Goal: Communication & Community: Answer question/provide support

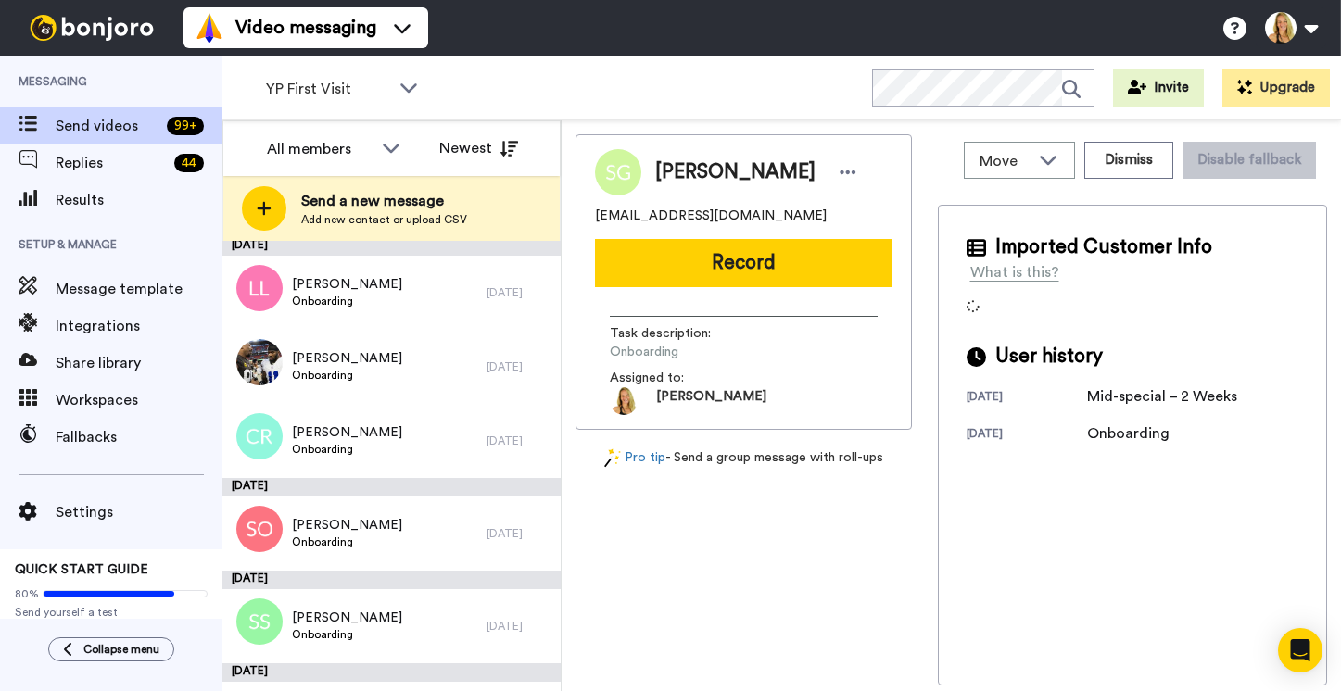
scroll to position [1273, 0]
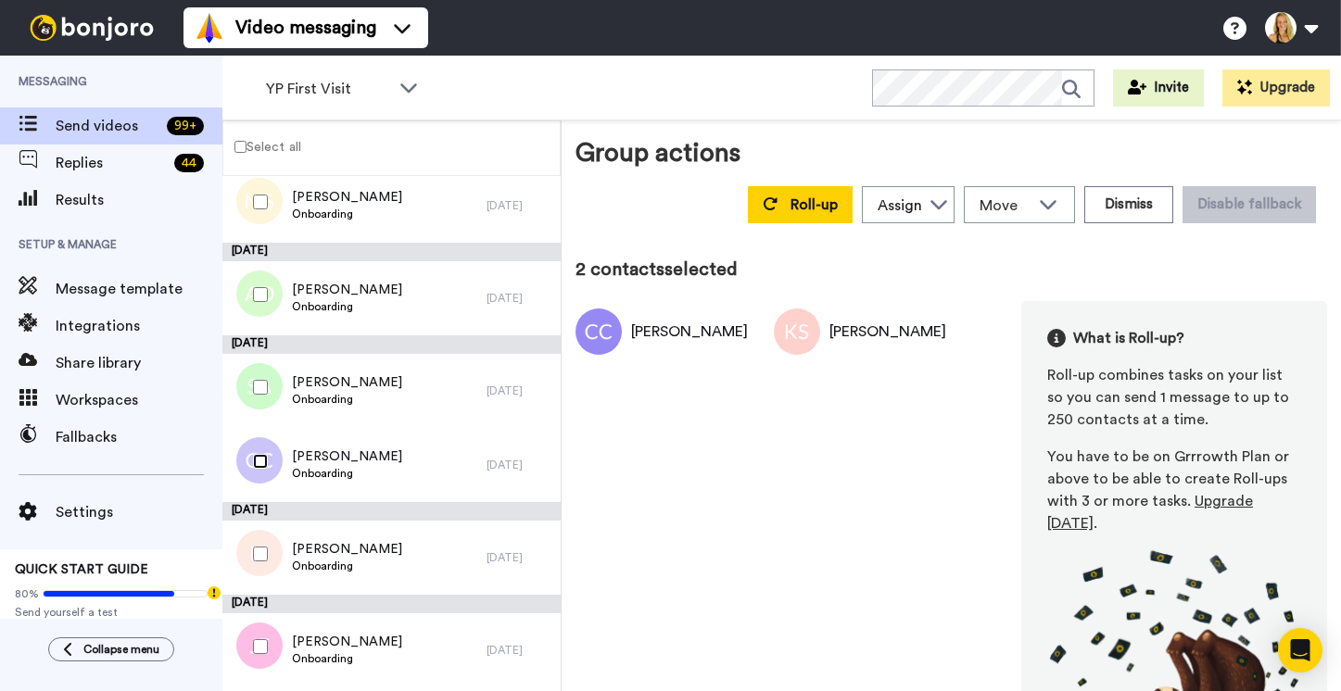
scroll to position [1209, 0]
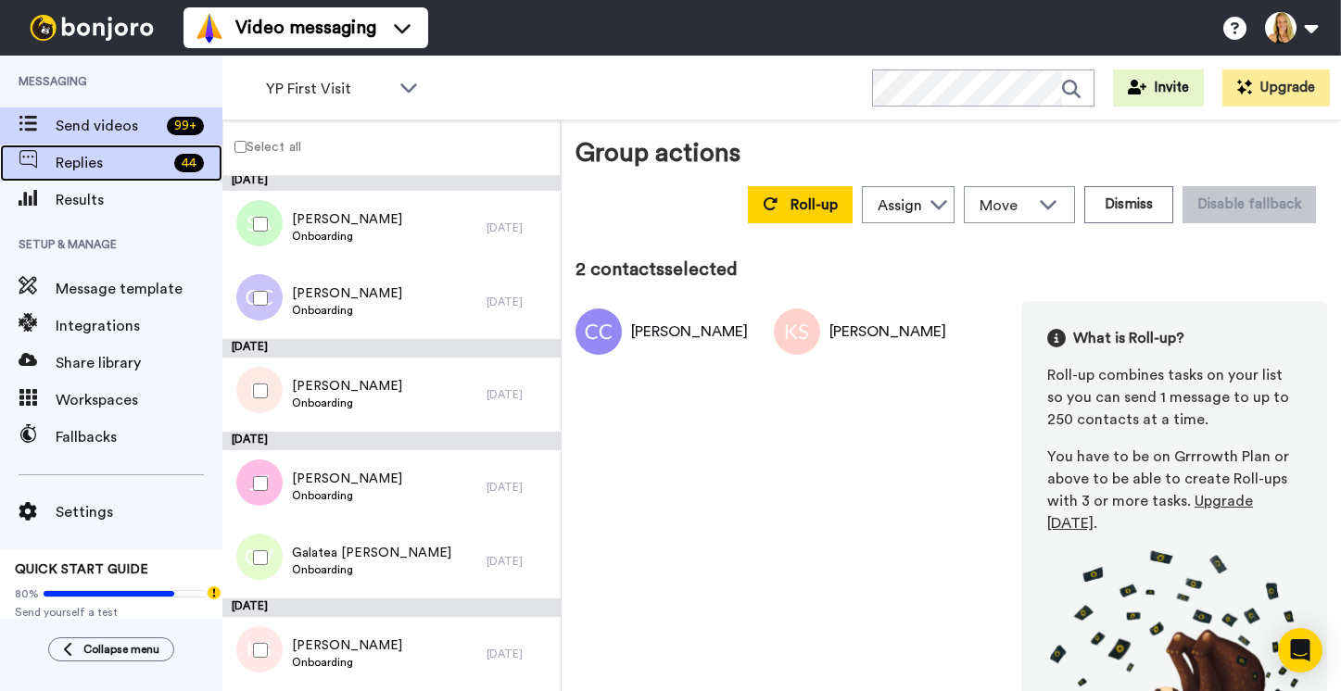
click at [92, 158] on span "Replies" at bounding box center [111, 163] width 111 height 22
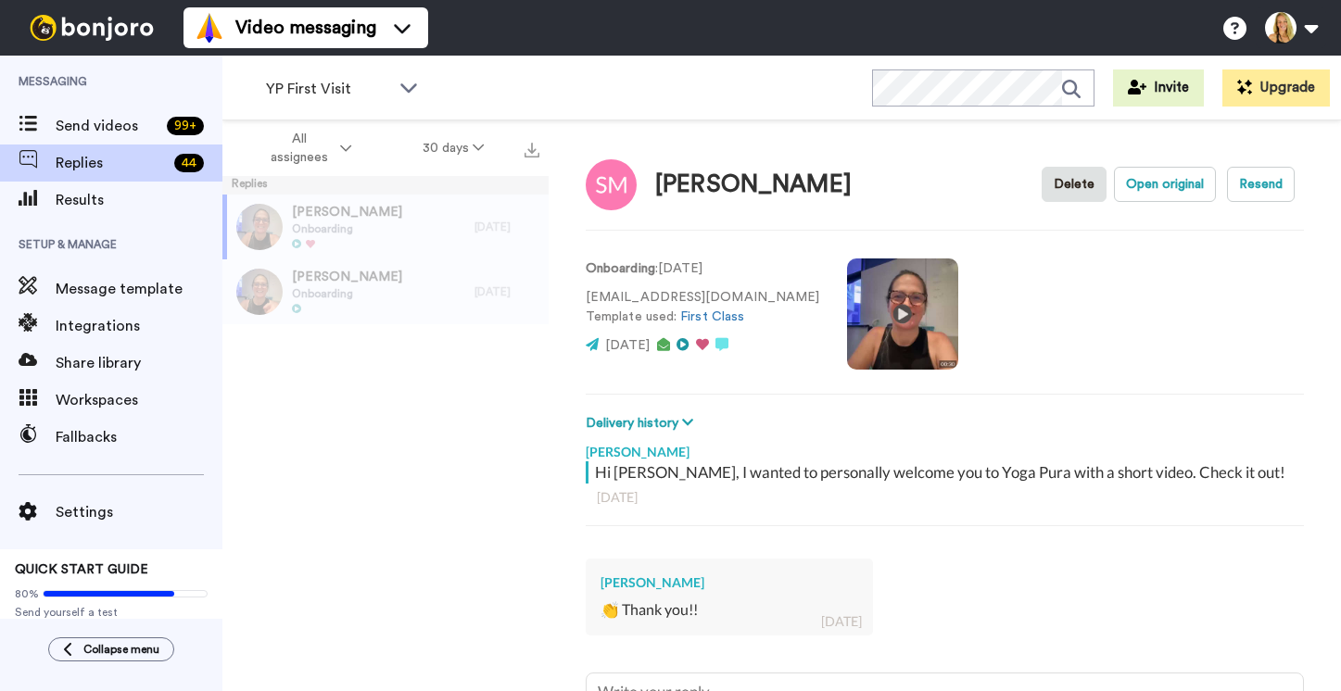
type textarea "x"
